Goal: Find contact information: Find contact information

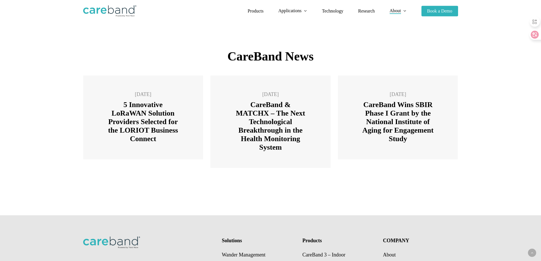
scroll to position [853, 0]
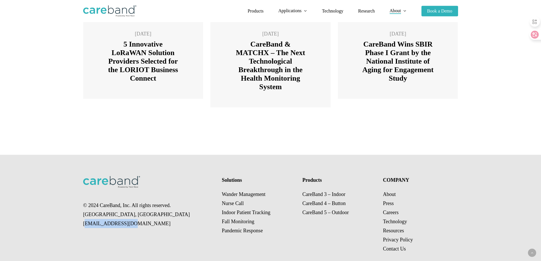
drag, startPoint x: 78, startPoint y: 209, endPoint x: 142, endPoint y: 210, distance: 64.7
click at [142, 210] on div "© 2024 CareBand, Inc. All rights reserved. [GEOGRAPHIC_DATA], [GEOGRAPHIC_DATA]…" at bounding box center [271, 215] width 426 height 120
copy p "[EMAIL_ADDRESS][DOMAIN_NAME]"
click at [394, 191] on link "About" at bounding box center [389, 194] width 13 height 6
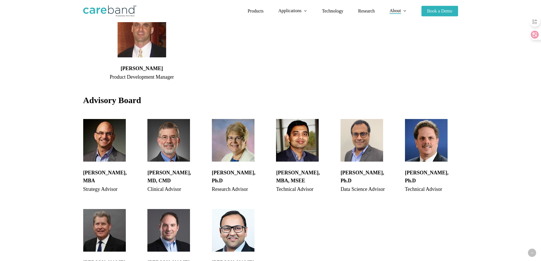
scroll to position [399, 0]
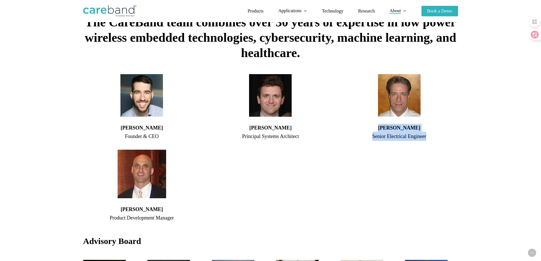
copy div "Jon Ledwith Senior Electrical Engineer"
drag, startPoint x: 382, startPoint y: 113, endPoint x: 433, endPoint y: 125, distance: 52.1
click at [433, 125] on div "Jon Ledwith Senior Electrical Engineer" at bounding box center [398, 108] width 117 height 69
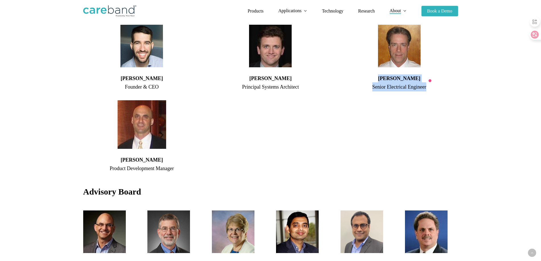
scroll to position [541, 0]
